Goal: Obtain resource: Download file/media

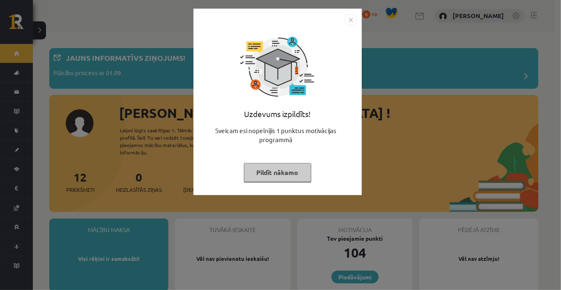
click at [352, 20] on img "Close" at bounding box center [351, 20] width 12 height 12
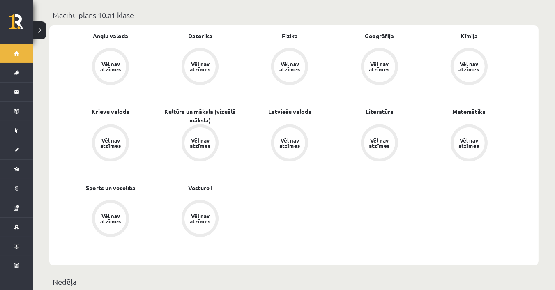
scroll to position [274, 0]
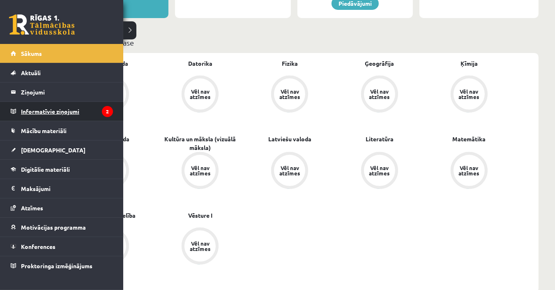
click at [40, 116] on legend "Informatīvie ziņojumi 2" at bounding box center [67, 111] width 92 height 19
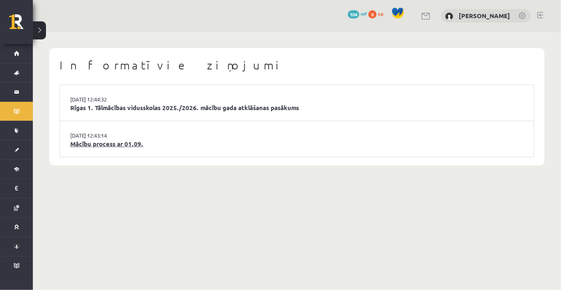
click at [251, 143] on link "Mācību process ar 01.09." at bounding box center [297, 143] width 454 height 9
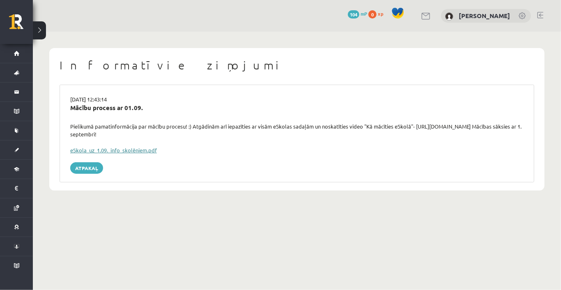
click at [115, 148] on link "eSkola_uz_1.09._info_skolēniem.pdf" at bounding box center [113, 150] width 87 height 7
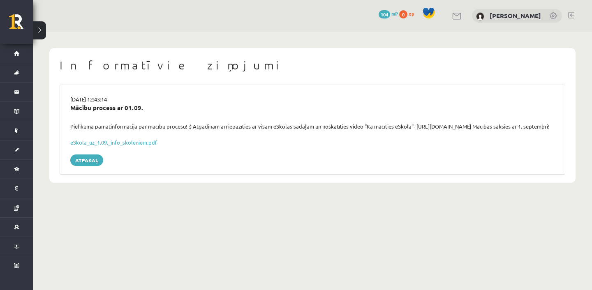
click at [550, 17] on link at bounding box center [553, 16] width 8 height 8
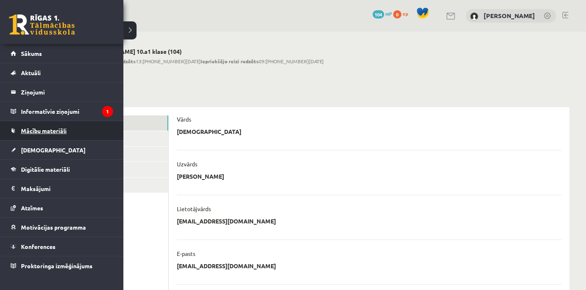
click at [39, 129] on span "Mācību materiāli" at bounding box center [44, 130] width 46 height 7
